Goal: Information Seeking & Learning: Learn about a topic

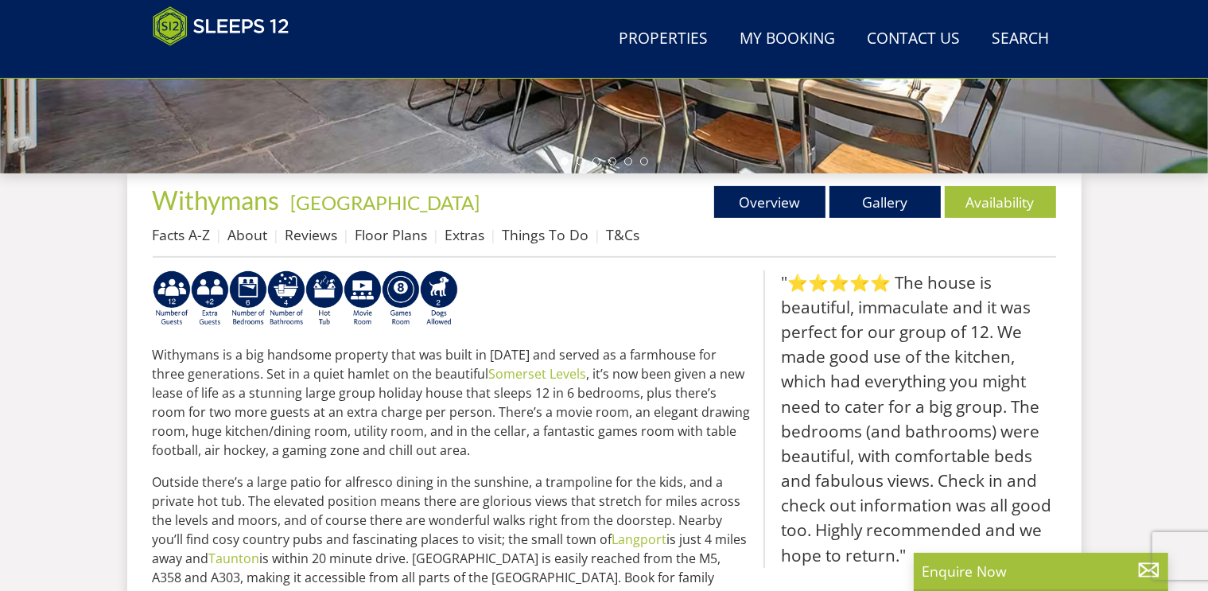
scroll to position [515, 0]
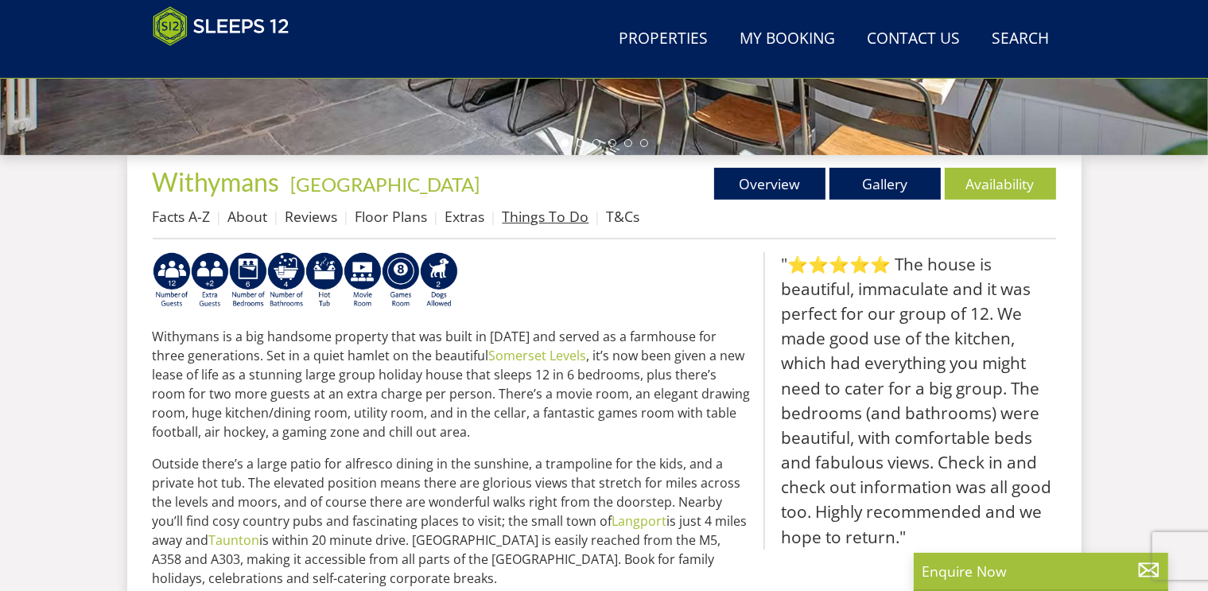
click at [538, 215] on link "Things To Do" at bounding box center [546, 216] width 87 height 19
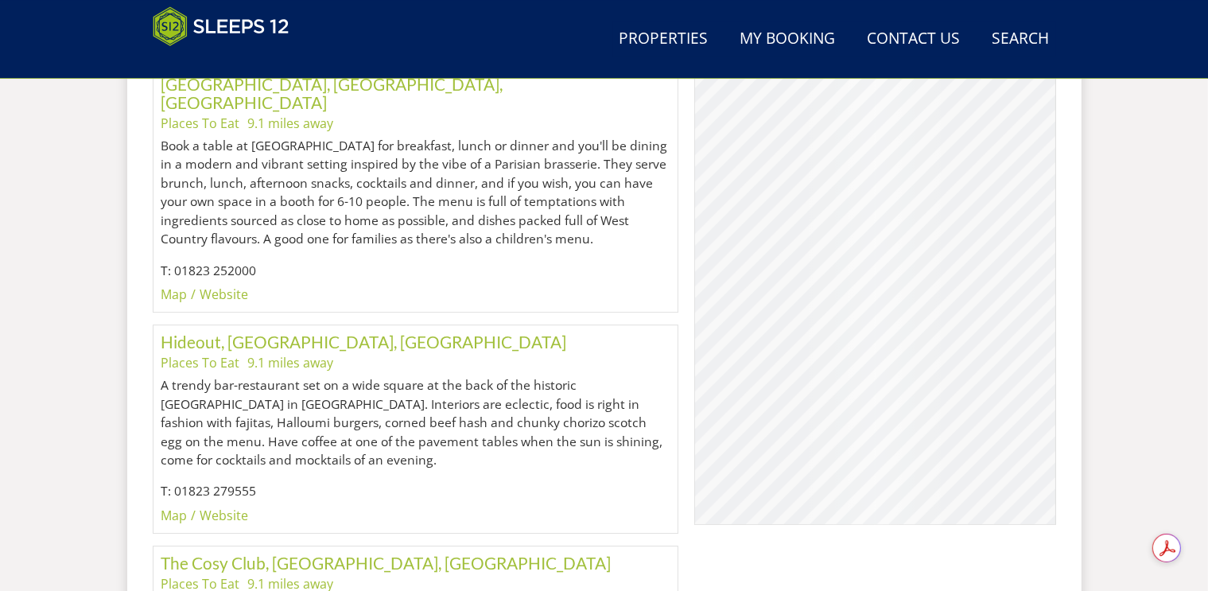
scroll to position [4866, 0]
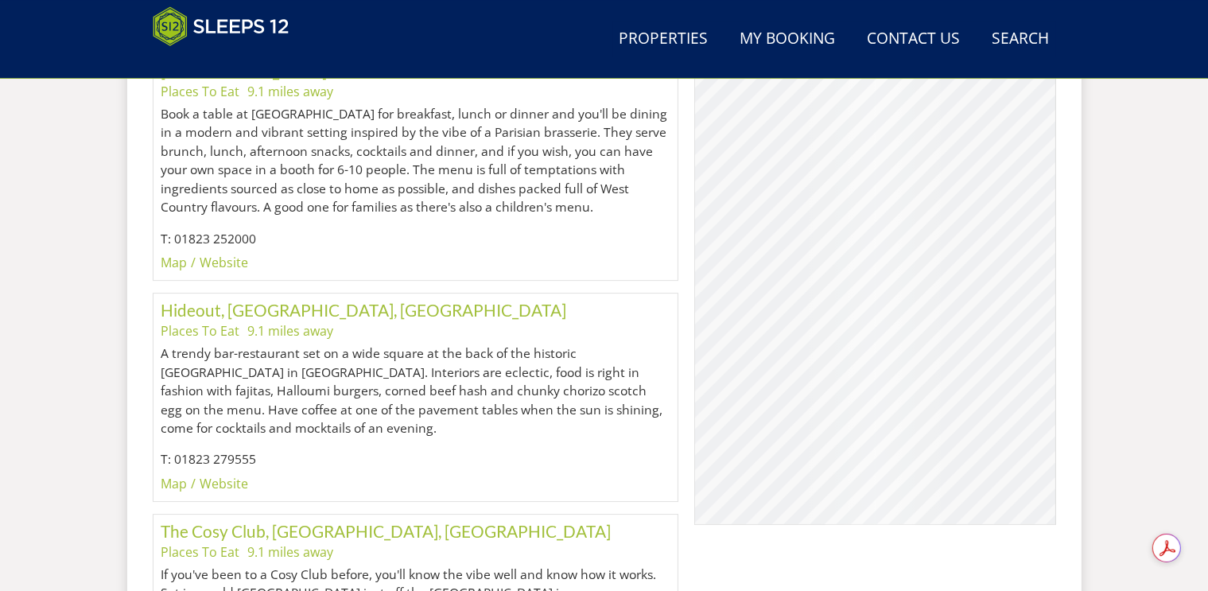
click at [801, 402] on div "© MapTiler © OpenStreetMap contributors" at bounding box center [874, 266] width 361 height 517
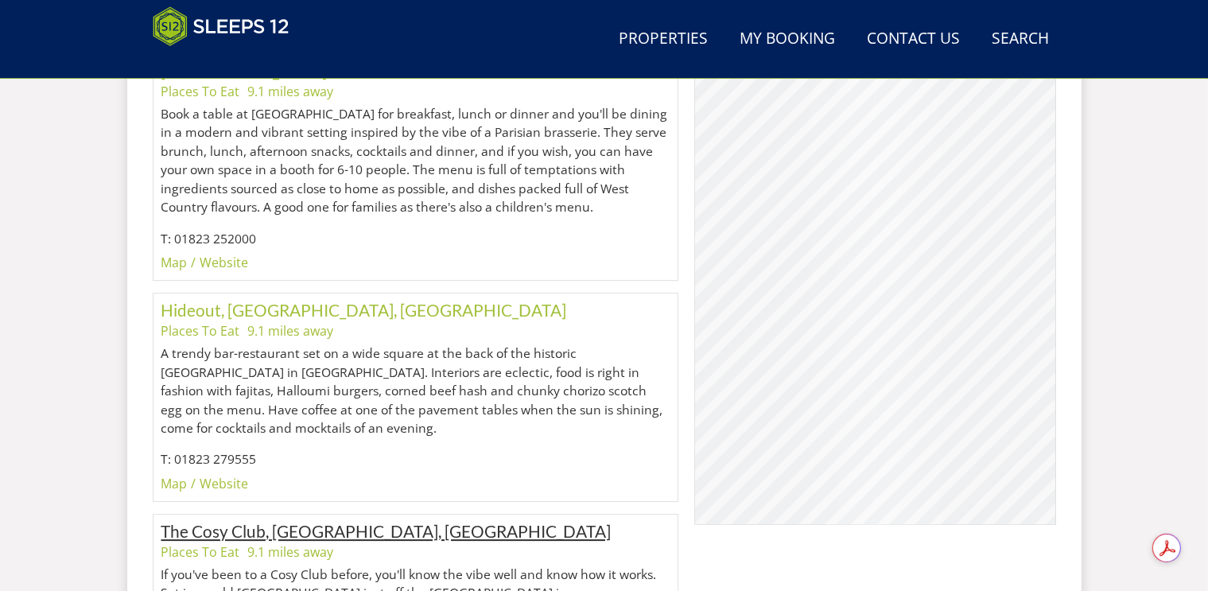
click at [342, 521] on link "The Cosy Club, [GEOGRAPHIC_DATA], [GEOGRAPHIC_DATA]" at bounding box center [386, 531] width 450 height 20
